Goal: Information Seeking & Learning: Learn about a topic

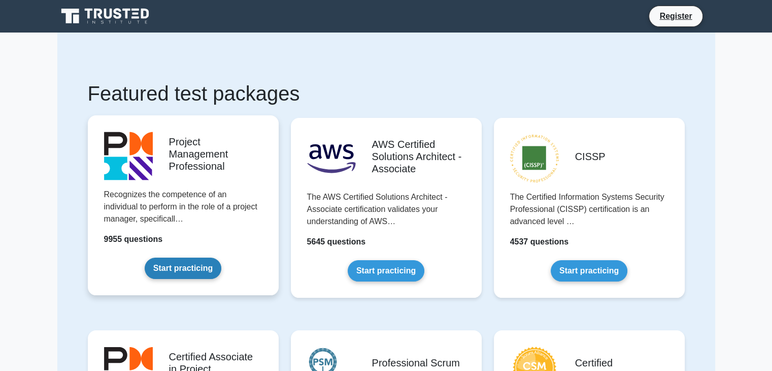
click at [192, 263] on link "Start practicing" at bounding box center [183, 267] width 77 height 21
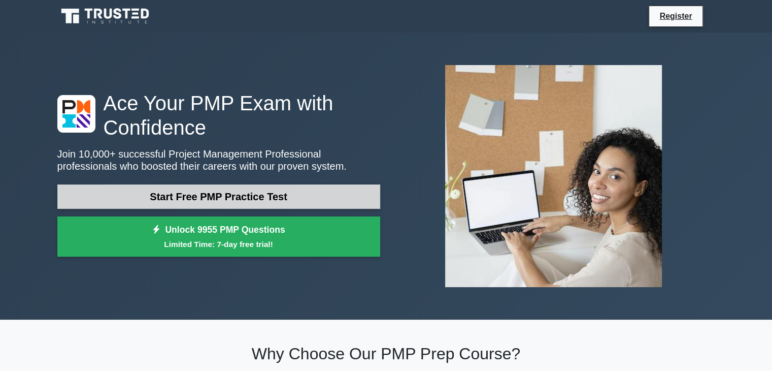
click at [183, 199] on link "Start Free PMP Practice Test" at bounding box center [218, 196] width 323 height 24
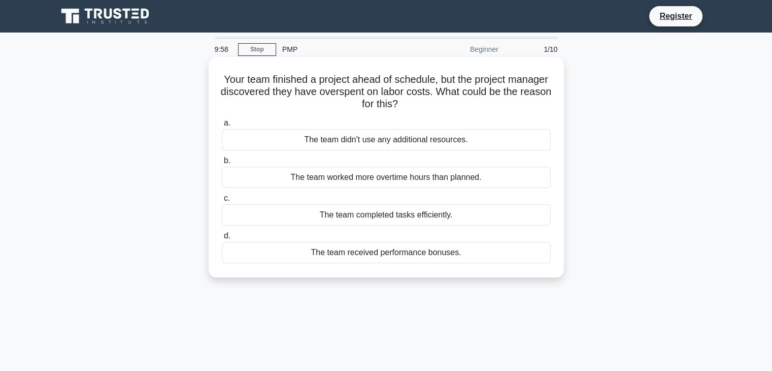
click at [346, 139] on div "The team didn't use any additional resources." at bounding box center [386, 139] width 329 height 21
click at [222, 126] on input "a. The team didn't use any additional resources." at bounding box center [222, 123] width 0 height 7
